Goal: Transaction & Acquisition: Purchase product/service

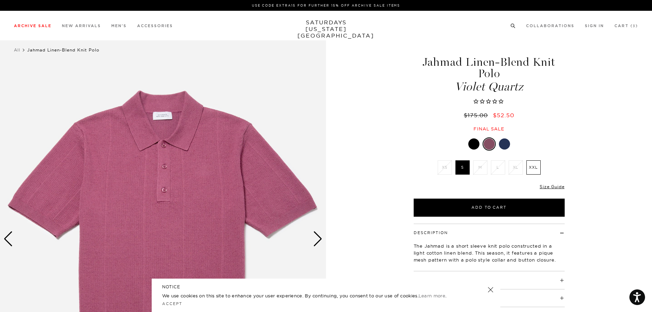
click at [511, 25] on circle at bounding box center [512, 25] width 3 height 3
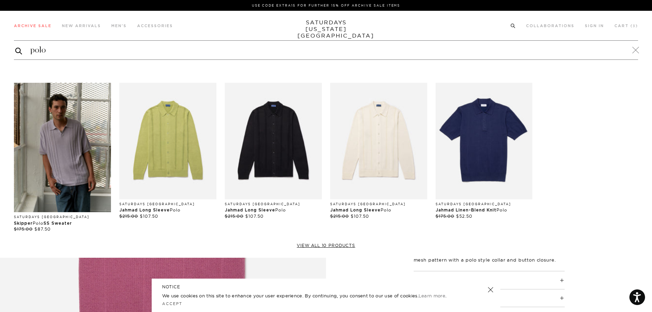
type input "polo"
click at [15, 47] on button "submit" at bounding box center [18, 51] width 7 height 8
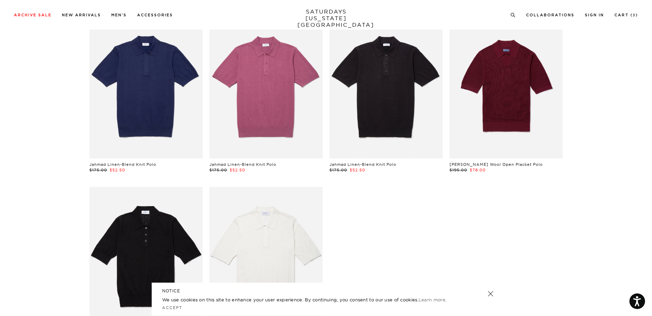
scroll to position [343, 0]
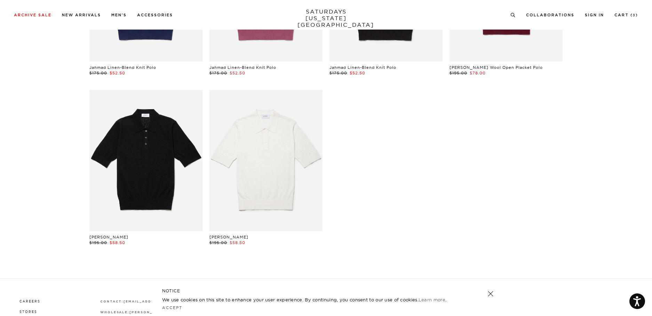
click at [260, 161] on link at bounding box center [265, 160] width 113 height 141
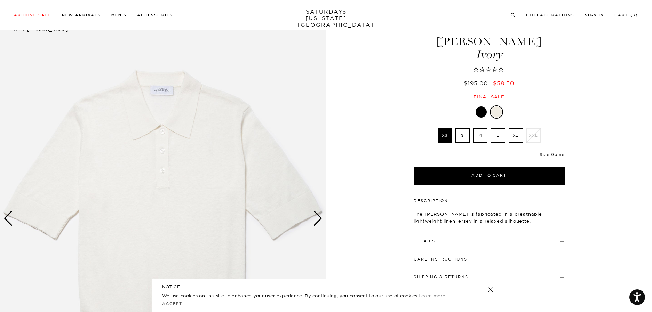
scroll to position [22, 0]
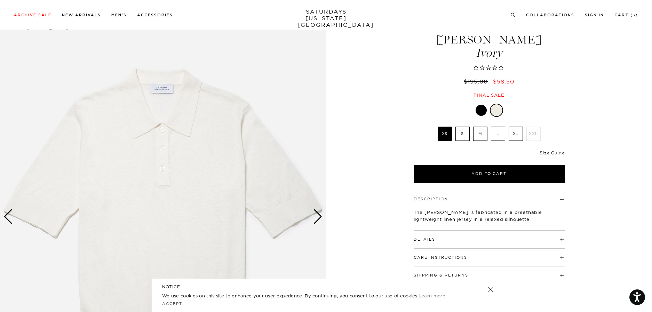
click at [317, 215] on div "Next slide" at bounding box center [317, 216] width 9 height 15
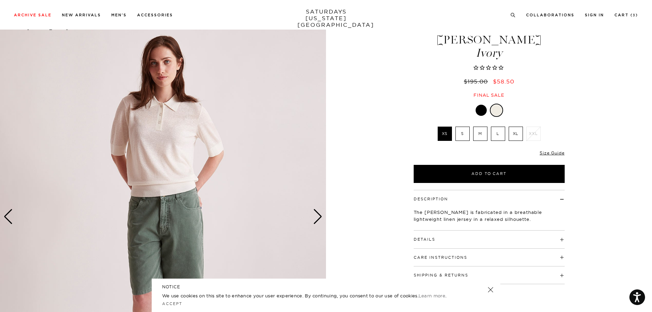
click at [317, 215] on div "Next slide" at bounding box center [317, 216] width 9 height 15
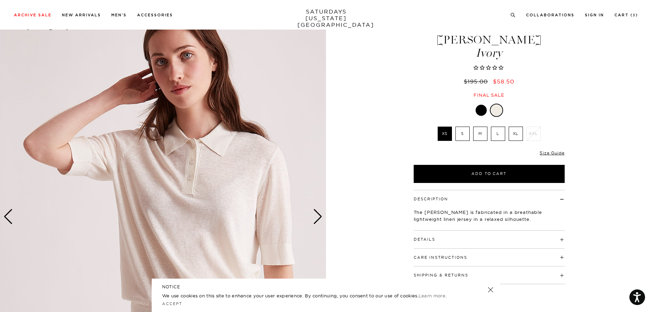
click at [317, 215] on div "Next slide" at bounding box center [317, 216] width 9 height 15
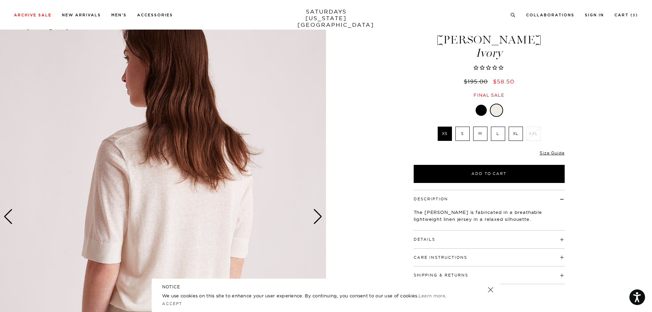
click at [317, 215] on div "Next slide" at bounding box center [317, 216] width 9 height 15
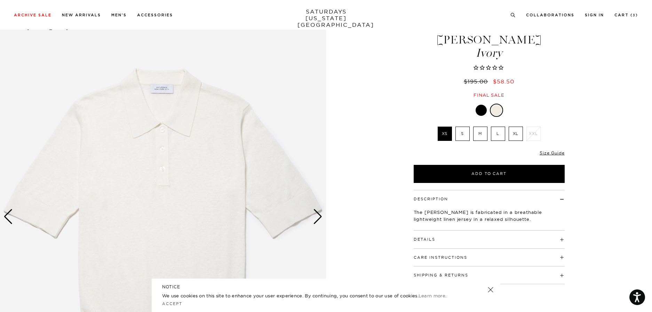
click at [317, 215] on div "Next slide" at bounding box center [317, 216] width 9 height 15
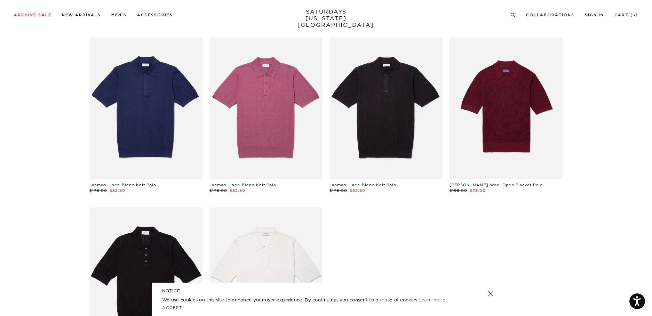
scroll to position [223, 0]
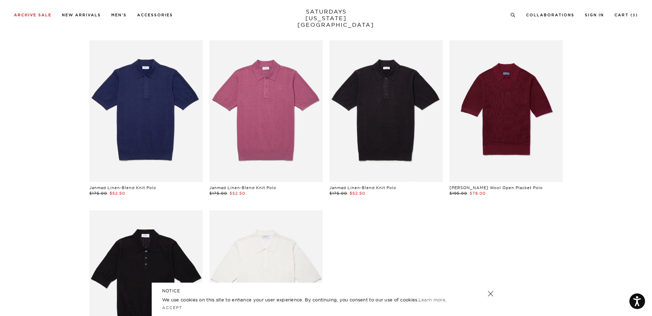
click at [506, 102] on link at bounding box center [506, 110] width 113 height 141
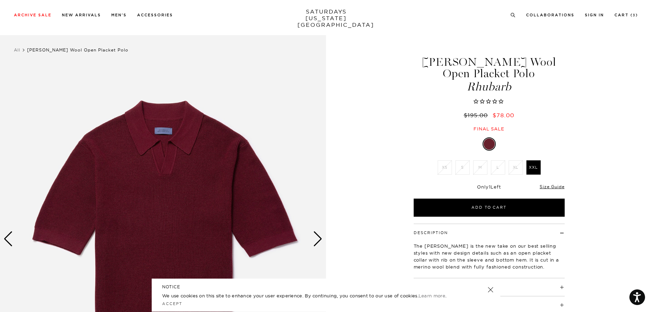
scroll to position [5, 0]
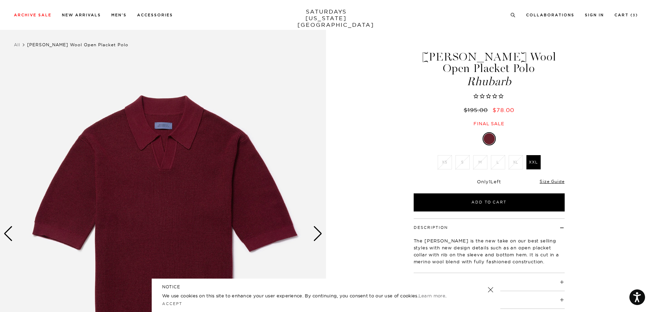
drag, startPoint x: 520, startPoint y: 69, endPoint x: 524, endPoint y: 56, distance: 13.2
click at [524, 56] on h1 "[PERSON_NAME] Wool Open Placket Polo Rhubarb" at bounding box center [489, 69] width 153 height 36
copy h1 "Open Placket Polo"
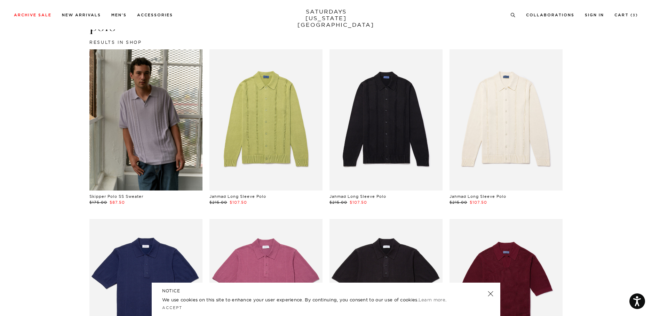
scroll to position [50, 0]
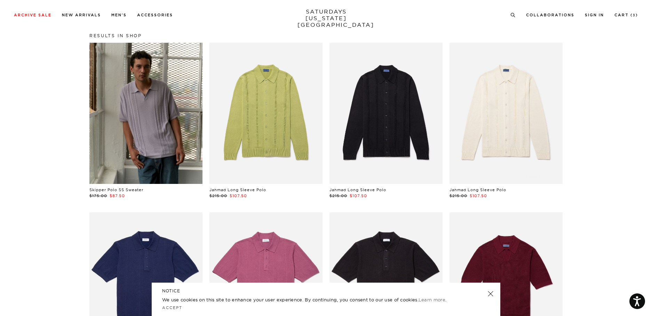
click at [489, 292] on link at bounding box center [491, 294] width 10 height 10
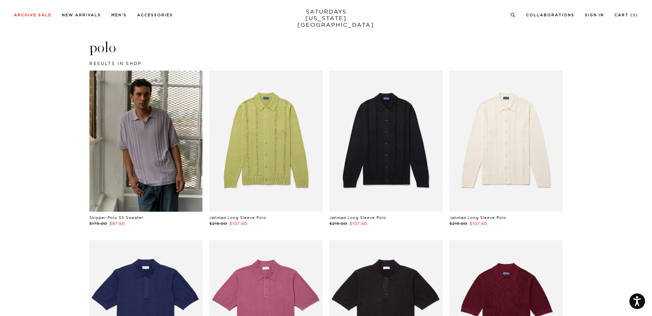
scroll to position [16, 0]
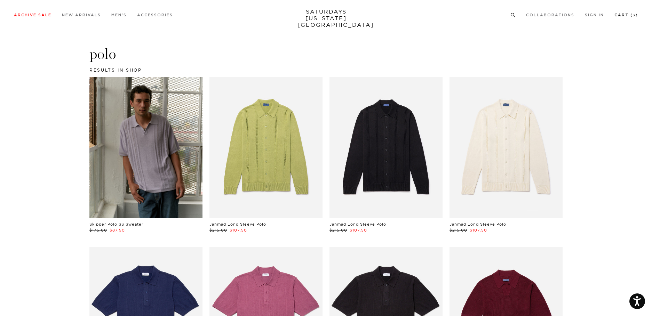
click at [628, 15] on link "Cart ( 3 )" at bounding box center [626, 15] width 24 height 4
